Goal: Task Accomplishment & Management: Complete application form

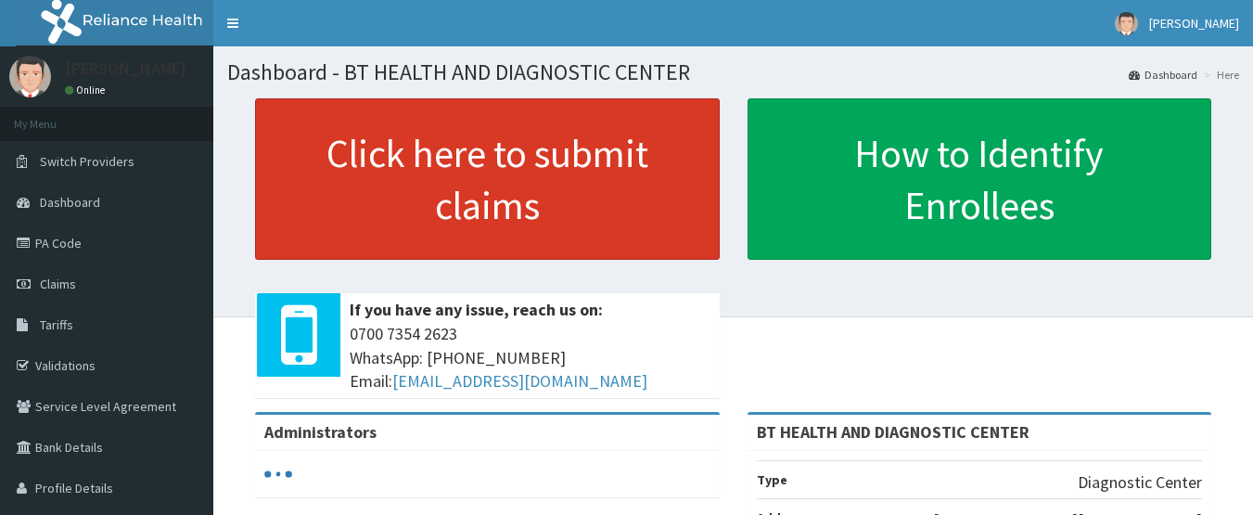
click at [492, 188] on link "Click here to submit claims" at bounding box center [487, 178] width 465 height 161
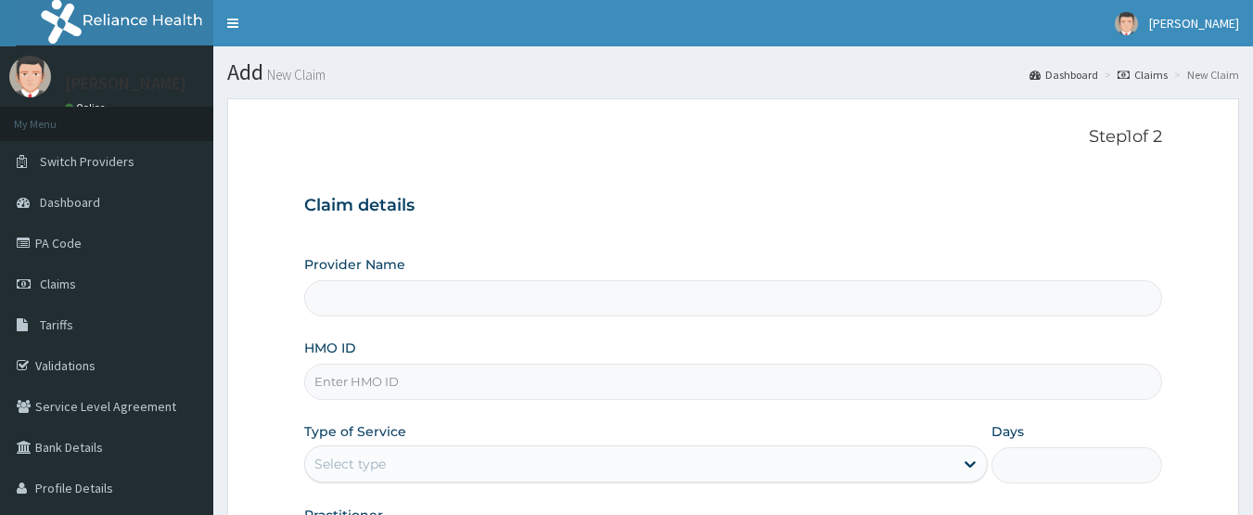
type input "BT HEALTH AND DIAGNOSTIC CENTER"
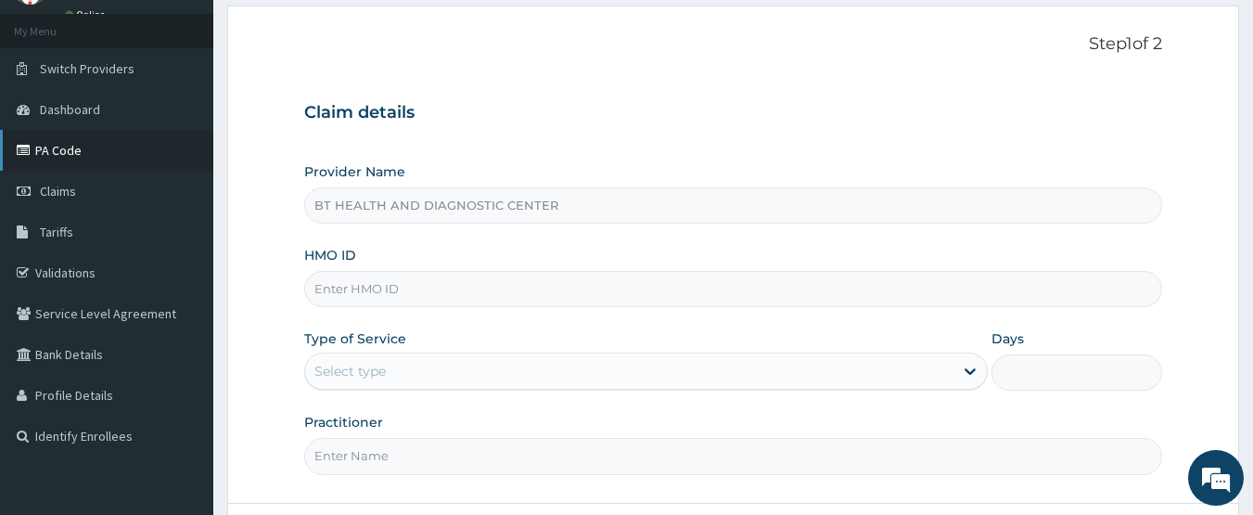
click at [90, 157] on link "PA Code" at bounding box center [106, 150] width 213 height 41
